Goal: Transaction & Acquisition: Subscribe to service/newsletter

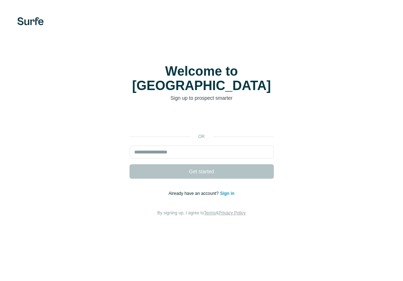
click at [216, 115] on div "Iniciar sesión con Google. Se abre en una nueva pestaña." at bounding box center [202, 121] width 144 height 16
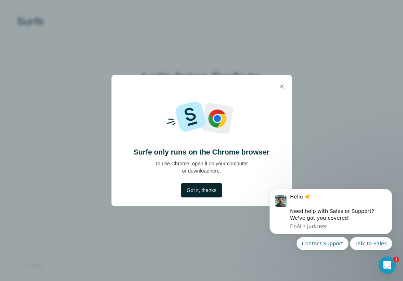
click at [209, 188] on span "Got it, thanks" at bounding box center [202, 190] width 30 height 7
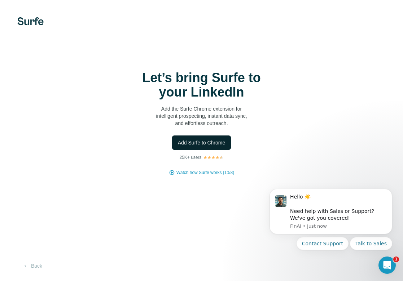
click at [201, 144] on span "Add Surfe to Chrome" at bounding box center [202, 142] width 48 height 7
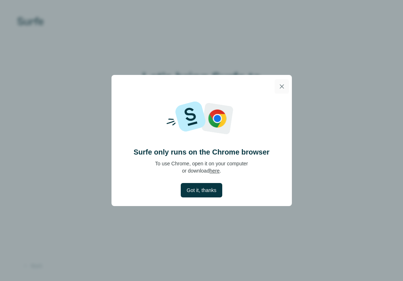
click at [281, 87] on icon "button" at bounding box center [281, 86] width 7 height 7
